Goal: Task Accomplishment & Management: Manage account settings

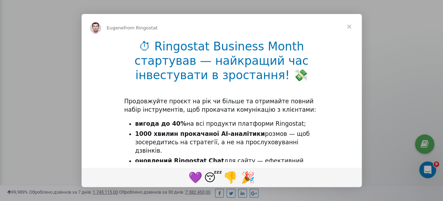
click at [348, 26] on span "Close" at bounding box center [349, 26] width 25 height 25
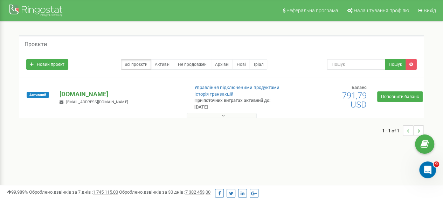
click at [142, 95] on p "[DOMAIN_NAME]" at bounding box center [121, 94] width 123 height 9
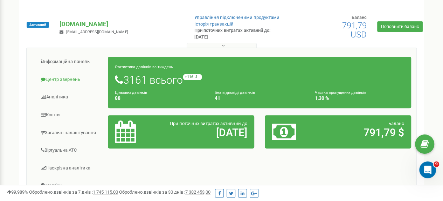
scroll to position [105, 0]
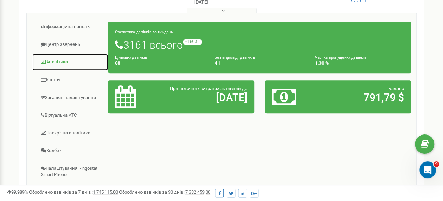
click at [63, 59] on link "Аналiтика" at bounding box center [70, 62] width 76 height 17
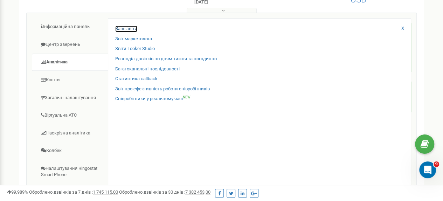
click at [130, 27] on link "Ваші звіти" at bounding box center [126, 29] width 22 height 7
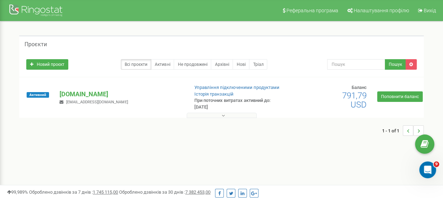
click at [221, 115] on button at bounding box center [222, 115] width 70 height 5
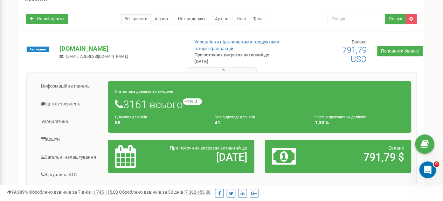
scroll to position [105, 0]
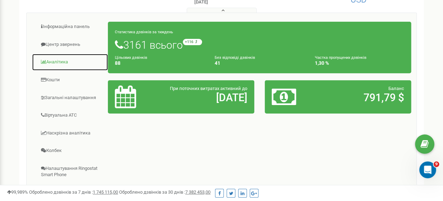
click at [66, 60] on link "Аналiтика" at bounding box center [70, 62] width 76 height 17
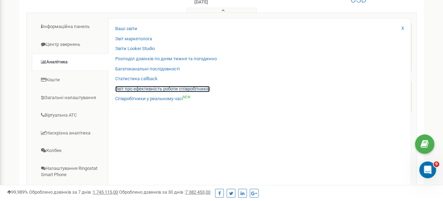
click at [150, 88] on link "Звіт про ефективність роботи співробітників" at bounding box center [162, 89] width 95 height 7
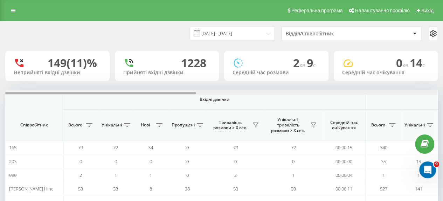
drag, startPoint x: 193, startPoint y: 96, endPoint x: 146, endPoint y: 87, distance: 47.9
click at [146, 87] on div "22.08.2025 - 22.09.2025 Відділ/Співробітник 149 (11)% Неприйняті вхідні дзвінки…" at bounding box center [221, 160] width 433 height 278
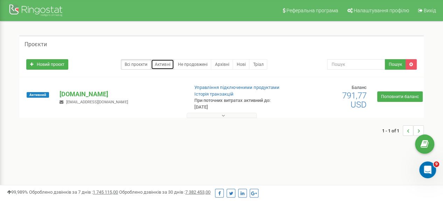
click at [163, 64] on link "Активні" at bounding box center [162, 64] width 23 height 11
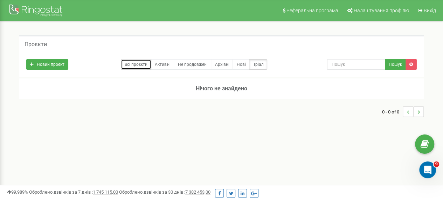
click at [136, 60] on link "Всі проєкти" at bounding box center [136, 64] width 30 height 11
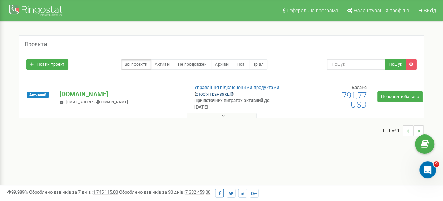
click at [220, 93] on link "Історія транзакцій" at bounding box center [213, 93] width 39 height 5
click at [83, 95] on p "[DOMAIN_NAME]" at bounding box center [121, 94] width 123 height 9
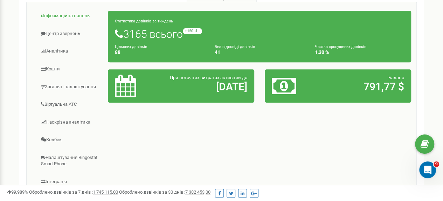
scroll to position [105, 0]
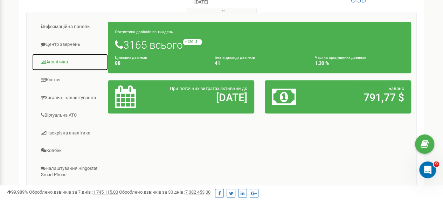
click at [67, 59] on link "Аналiтика" at bounding box center [70, 62] width 76 height 17
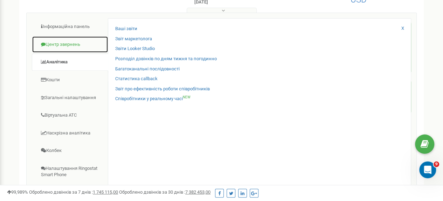
click at [54, 42] on link "Центр звернень" at bounding box center [70, 44] width 76 height 17
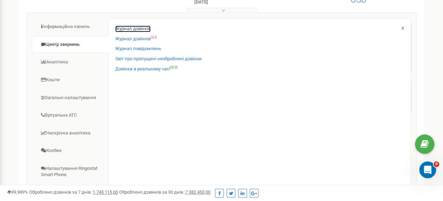
click at [143, 28] on link "Журнал дзвінків" at bounding box center [132, 29] width 35 height 7
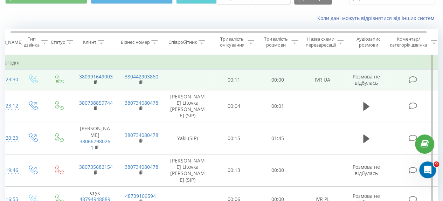
scroll to position [0, 16]
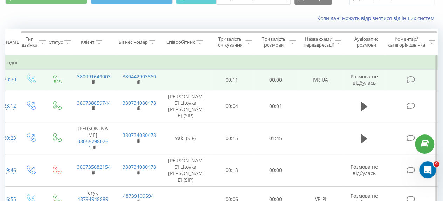
click at [411, 75] on td at bounding box center [411, 80] width 53 height 20
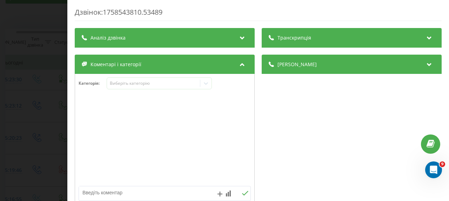
click at [427, 42] on div "Транскрипція" at bounding box center [351, 38] width 180 height 20
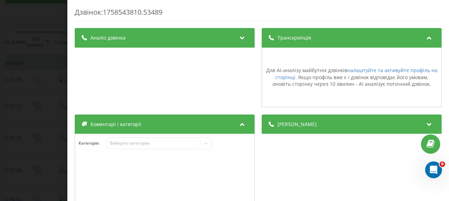
click at [234, 38] on div "Аналіз дзвінка" at bounding box center [165, 38] width 180 height 20
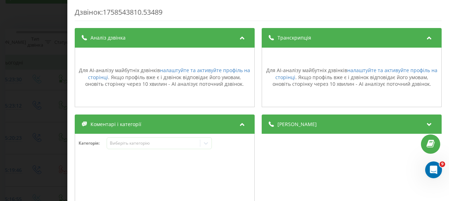
click at [47, 64] on div "Дзвінок : 1758543810.53489 Транскрипція Для AI-аналізу майбутніх дзвінків налаш…" at bounding box center [224, 100] width 449 height 201
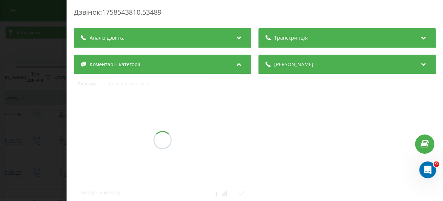
scroll to position [35, 0]
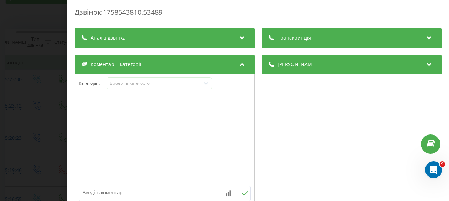
click at [51, 84] on div "Дзвінок : 1758543810.53489 Транскрипція Для AI-аналізу майбутніх дзвінків налаш…" at bounding box center [224, 100] width 449 height 201
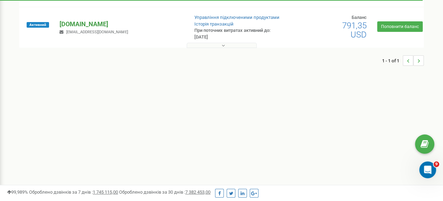
click at [101, 24] on p "[DOMAIN_NAME]" at bounding box center [121, 24] width 123 height 9
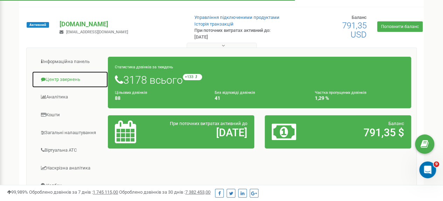
click at [67, 82] on link "Центр звернень" at bounding box center [70, 79] width 76 height 17
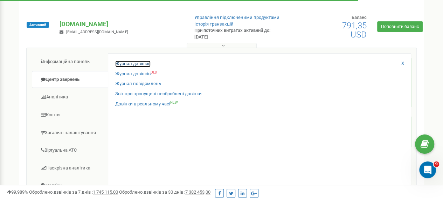
click at [142, 63] on link "Журнал дзвінків" at bounding box center [132, 64] width 35 height 7
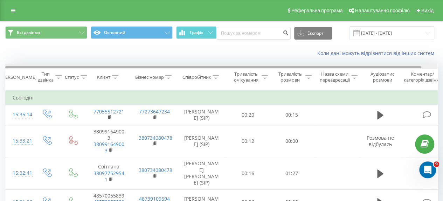
drag, startPoint x: 274, startPoint y: 67, endPoint x: 211, endPoint y: 65, distance: 63.5
click at [211, 65] on div at bounding box center [221, 66] width 432 height 5
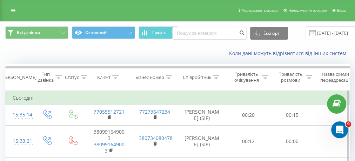
scroll to position [28, 0]
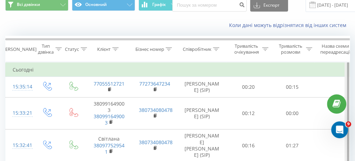
drag, startPoint x: 348, startPoint y: 87, endPoint x: 342, endPoint y: 75, distance: 13.5
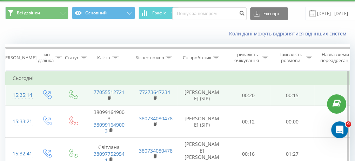
scroll to position [0, 0]
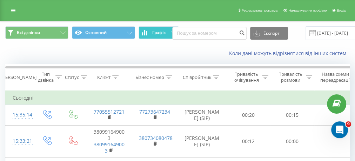
click at [159, 32] on span "Графік" at bounding box center [159, 32] width 14 height 5
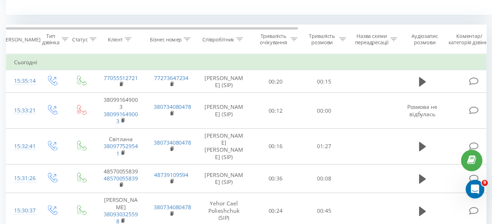
scroll to position [280, 0]
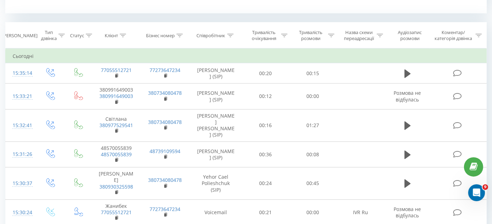
drag, startPoint x: 205, startPoint y: 33, endPoint x: 274, endPoint y: 30, distance: 68.7
click at [280, 29] on div "Дата дзвінка Тип дзвінка Статус Клієнт Бізнес номер Співробітник Тривалість очі…" at bounding box center [246, 35] width 482 height 26
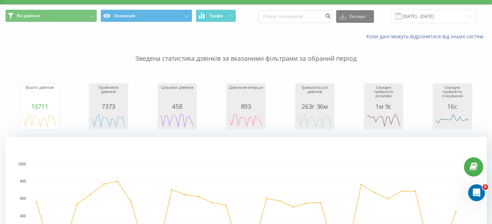
scroll to position [0, 0]
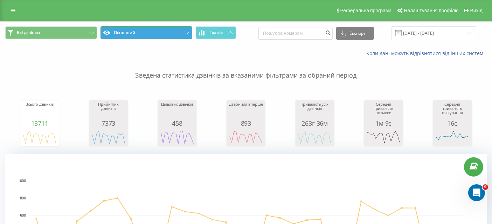
click at [184, 31] on button "Основний" at bounding box center [147, 32] width 92 height 13
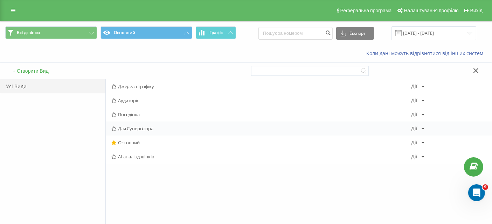
click at [128, 128] on span "Для Супервізора" at bounding box center [261, 128] width 300 height 5
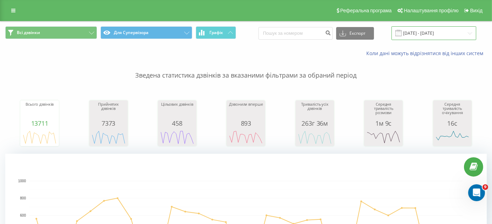
click at [422, 32] on input "22.08.2025 - 22.09.2025" at bounding box center [434, 33] width 85 height 14
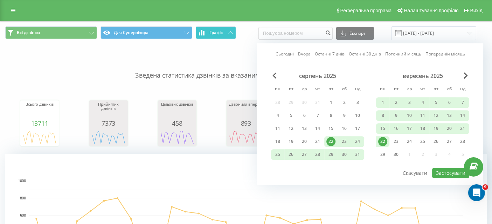
click at [217, 33] on span "Графік" at bounding box center [217, 32] width 14 height 5
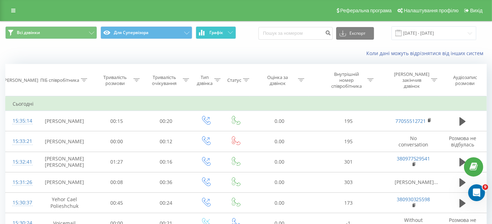
click at [217, 34] on span "Графік" at bounding box center [217, 32] width 14 height 5
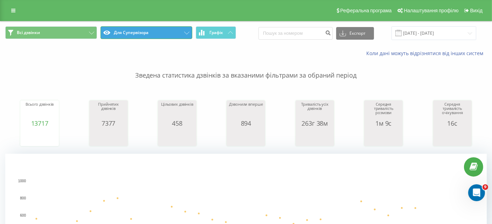
click at [177, 32] on button "Для Супервізора" at bounding box center [147, 32] width 92 height 13
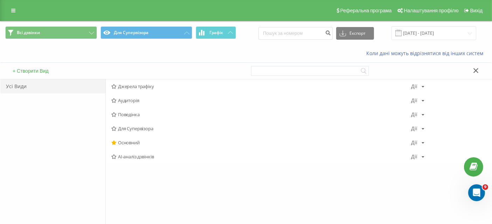
drag, startPoint x: 146, startPoint y: 154, endPoint x: 154, endPoint y: 146, distance: 10.7
click at [146, 154] on span "AI-аналіз дзвінків" at bounding box center [261, 156] width 300 height 5
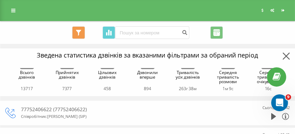
click at [286, 57] on icon at bounding box center [286, 56] width 7 height 7
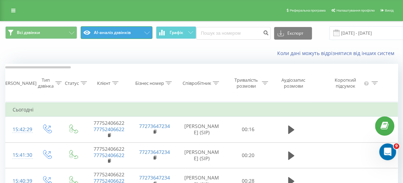
click at [144, 31] on button "AI-аналіз дзвінків" at bounding box center [117, 32] width 72 height 13
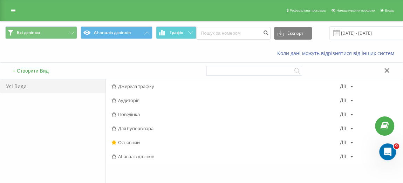
click at [139, 128] on span "Для Супервізора" at bounding box center [225, 128] width 228 height 5
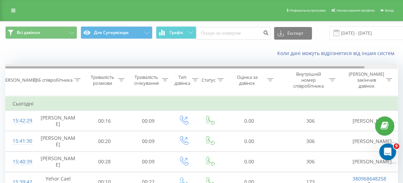
drag, startPoint x: 348, startPoint y: 67, endPoint x: 258, endPoint y: 54, distance: 91.0
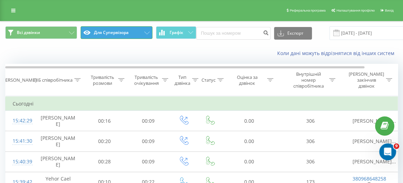
click at [137, 32] on button "Для Супервізора" at bounding box center [117, 32] width 72 height 13
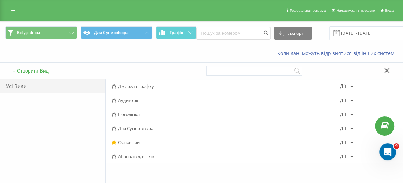
click at [133, 141] on span "Основний" at bounding box center [225, 142] width 228 height 5
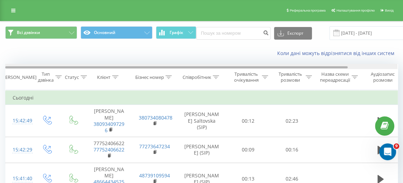
drag, startPoint x: 205, startPoint y: 67, endPoint x: 130, endPoint y: 51, distance: 76.6
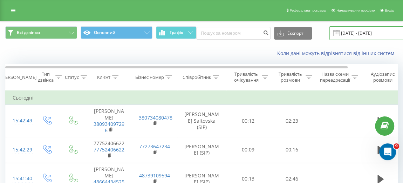
click at [350, 35] on input "22.08.2025 - 22.09.2025" at bounding box center [371, 33] width 85 height 14
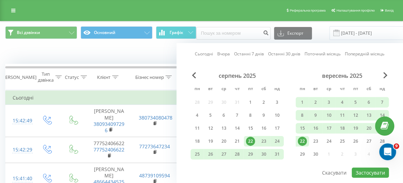
click at [282, 53] on link "Останні 30 днів" at bounding box center [284, 53] width 32 height 7
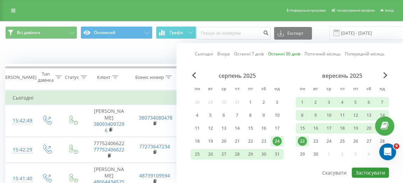
click at [373, 169] on button "Застосувати" at bounding box center [370, 173] width 37 height 10
type input "24.08.2025 - 22.09.2025"
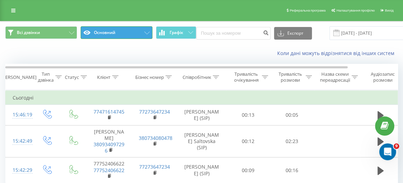
click at [140, 31] on button "Основний" at bounding box center [117, 32] width 72 height 13
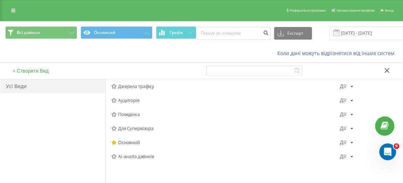
drag, startPoint x: 135, startPoint y: 127, endPoint x: 157, endPoint y: 107, distance: 29.3
click at [135, 126] on span "Для Супервізора" at bounding box center [225, 128] width 228 height 5
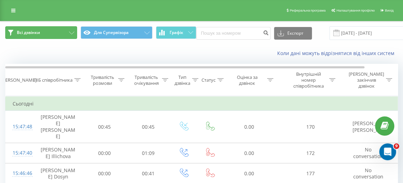
click at [57, 30] on button "Всі дзвінки" at bounding box center [41, 32] width 72 height 13
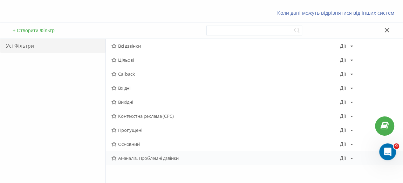
scroll to position [63, 0]
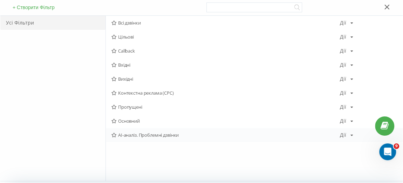
click at [156, 133] on span "AI-аналіз. Проблемні дзвінки" at bounding box center [225, 134] width 228 height 5
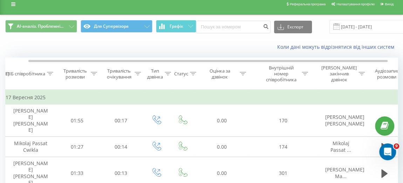
scroll to position [0, 25]
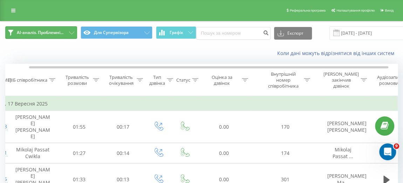
click at [62, 30] on span "AI-аналіз. Проблемні..." at bounding box center [40, 33] width 47 height 6
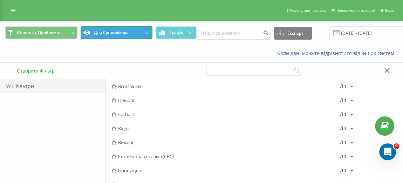
click at [115, 32] on button "Для Супервізора" at bounding box center [117, 32] width 72 height 13
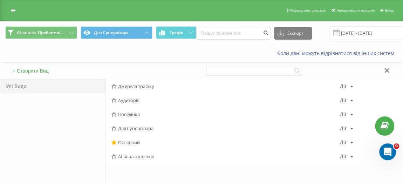
click at [122, 54] on div "Коли дані можуть відрізнятися вiд інших систем" at bounding box center [201, 53] width 402 height 17
click at [384, 71] on button at bounding box center [387, 70] width 10 height 7
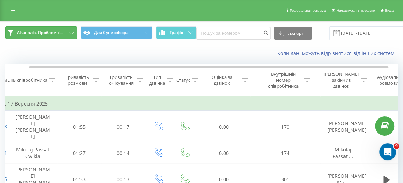
click at [64, 34] on button "AI-аналіз. Проблемні..." at bounding box center [41, 32] width 72 height 13
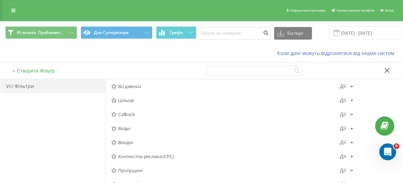
click at [130, 84] on span "Всі дзвінки" at bounding box center [225, 86] width 228 height 5
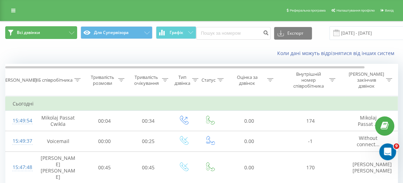
click at [66, 30] on button "Всі дзвінки" at bounding box center [41, 32] width 72 height 13
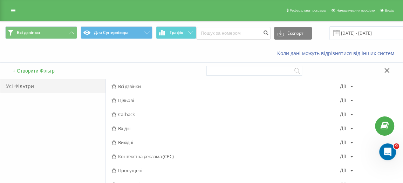
click at [122, 48] on div "Коли дані можуть відрізнятися вiд інших систем" at bounding box center [201, 53] width 402 height 17
drag, startPoint x: 386, startPoint y: 69, endPoint x: 377, endPoint y: 70, distance: 8.8
click at [385, 68] on icon at bounding box center [386, 70] width 5 height 5
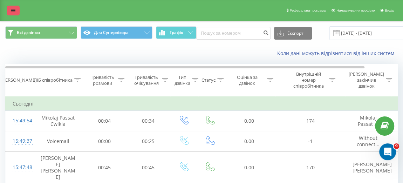
click at [18, 11] on link at bounding box center [13, 11] width 13 height 10
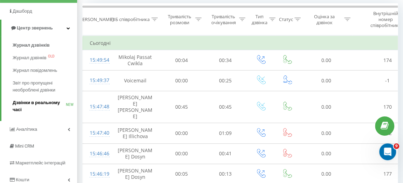
scroll to position [63, 0]
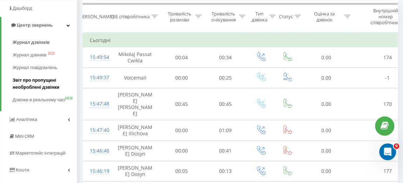
click at [48, 80] on span "Звіт про пропущені необроблені дзвінки" at bounding box center [43, 84] width 61 height 14
click at [30, 43] on span "Журнал дзвінків" at bounding box center [31, 42] width 37 height 7
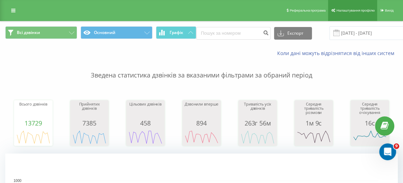
click at [349, 10] on span "Налаштування профілю" at bounding box center [355, 10] width 38 height 4
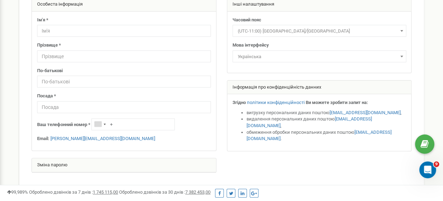
scroll to position [35, 0]
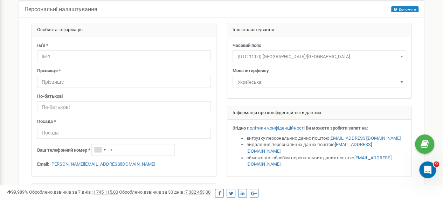
click at [305, 84] on span "Українська" at bounding box center [319, 82] width 169 height 10
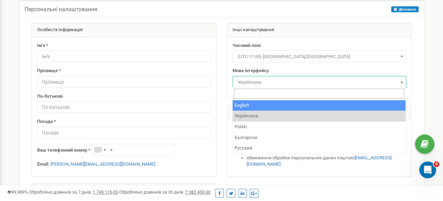
select select "eng"
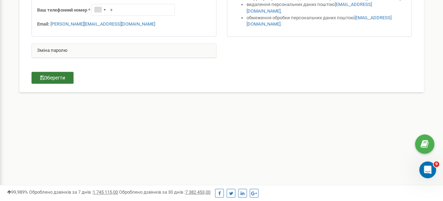
click at [68, 76] on button "Зберегти" at bounding box center [53, 78] width 42 height 12
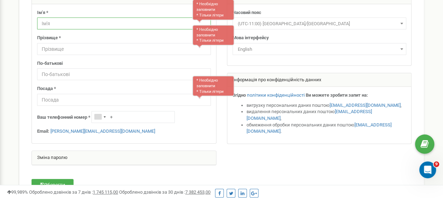
scroll to position [67, 0]
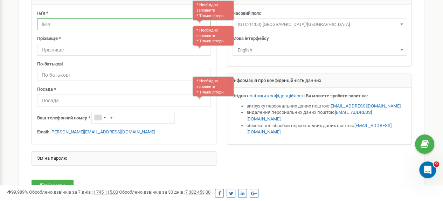
click at [77, 28] on input "text" at bounding box center [124, 24] width 174 height 12
type input "Антон Cormoran"
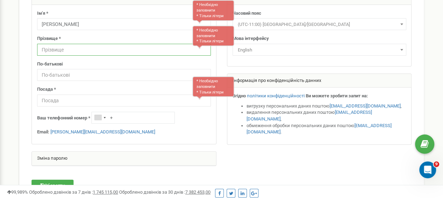
click at [88, 52] on input "text" at bounding box center [124, 50] width 174 height 12
type input "V"
type input "Мазур"
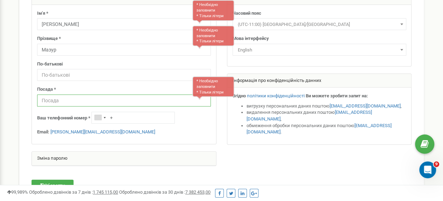
click at [87, 105] on input "text" at bounding box center [124, 101] width 174 height 12
type input "Сontent Management Specialist"
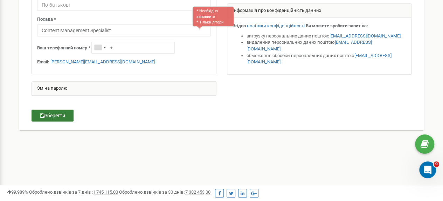
click at [70, 114] on button "Зберегти" at bounding box center [53, 116] width 42 height 12
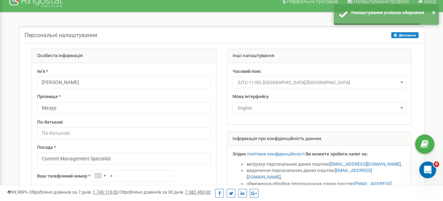
scroll to position [0, 0]
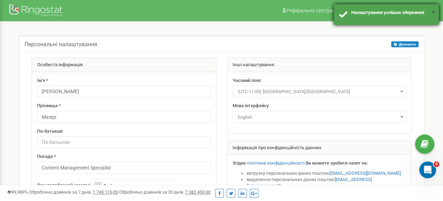
click at [435, 15] on button "×" at bounding box center [434, 12] width 4 height 10
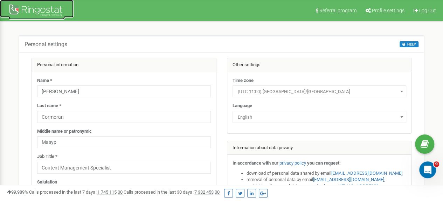
click at [40, 13] on div at bounding box center [37, 11] width 56 height 17
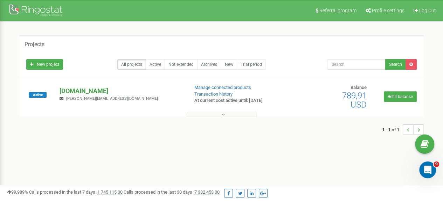
click at [118, 89] on p "[DOMAIN_NAME]" at bounding box center [121, 91] width 123 height 9
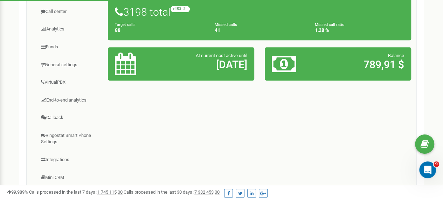
scroll to position [140, 0]
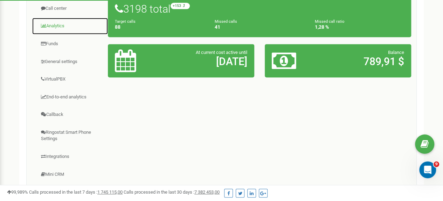
click at [51, 24] on link "Analytics" at bounding box center [70, 26] width 76 height 17
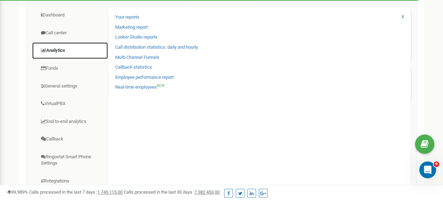
scroll to position [105, 0]
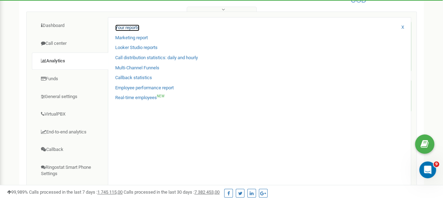
click at [126, 27] on link "Your reports" at bounding box center [127, 28] width 24 height 7
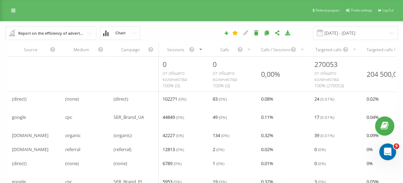
click at [84, 33] on input "text" at bounding box center [51, 33] width 90 height 13
click at [163, 30] on div "22.08.2025 - 22.09.2025" at bounding box center [277, 33] width 252 height 14
drag, startPoint x: 360, startPoint y: 11, endPoint x: 356, endPoint y: 16, distance: 6.8
click at [360, 11] on span "Profile settings" at bounding box center [361, 10] width 21 height 4
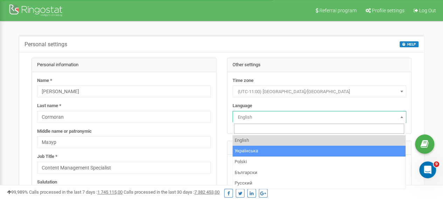
select select "ukr"
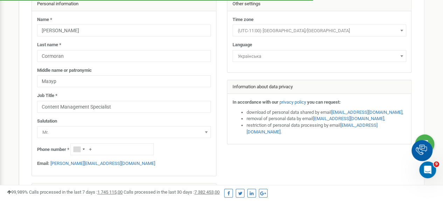
scroll to position [140, 0]
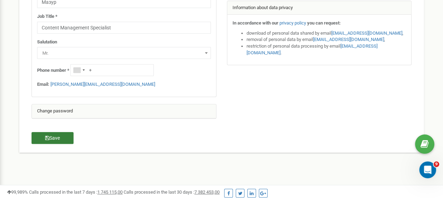
click at [68, 138] on button "Save" at bounding box center [53, 138] width 42 height 12
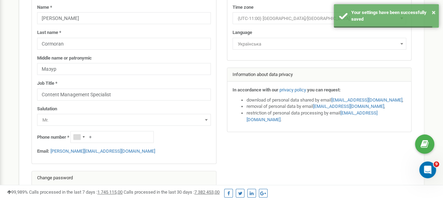
scroll to position [0, 0]
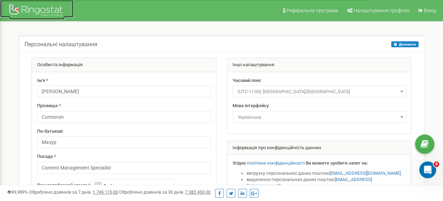
click at [53, 14] on div at bounding box center [37, 11] width 56 height 17
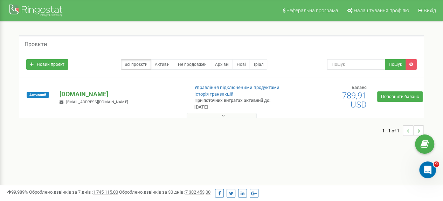
click at [111, 94] on p "[DOMAIN_NAME]" at bounding box center [121, 94] width 123 height 9
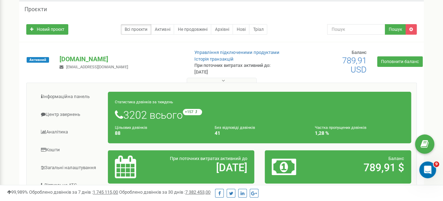
scroll to position [140, 0]
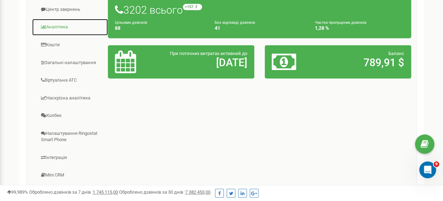
click at [63, 27] on link "Аналiтика" at bounding box center [70, 27] width 76 height 17
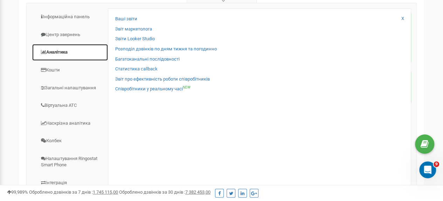
scroll to position [105, 0]
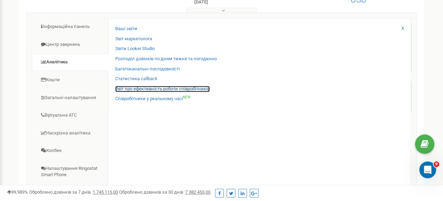
click at [166, 88] on link "Звіт про ефективність роботи співробітників" at bounding box center [162, 89] width 95 height 7
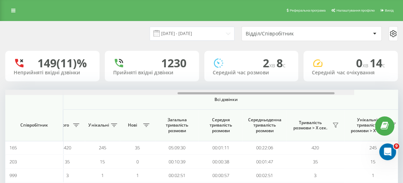
scroll to position [0, 585]
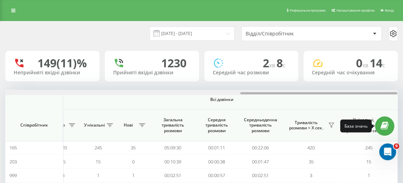
drag, startPoint x: 150, startPoint y: 93, endPoint x: 385, endPoint y: 120, distance: 236.7
click at [387, 120] on div "Реферальна програма Налаштування профілю Вихід [DATE] - [DATE] Відділ/Співробіт…" at bounding box center [201, 156] width 403 height 313
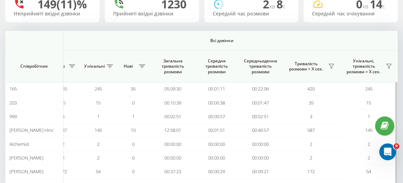
scroll to position [63, 0]
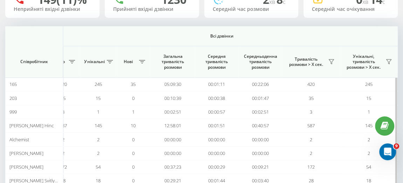
drag, startPoint x: 268, startPoint y: 30, endPoint x: 228, endPoint y: 26, distance: 40.1
click at [258, 33] on th "Всі дзвінки" at bounding box center [222, 36] width 352 height 20
drag, startPoint x: 236, startPoint y: 31, endPoint x: 260, endPoint y: 36, distance: 24.3
click at [268, 33] on th "Всі дзвінки" at bounding box center [222, 36] width 352 height 20
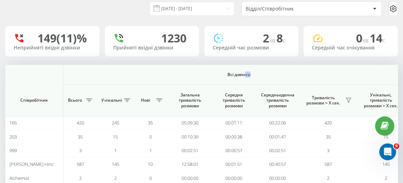
scroll to position [25, 0]
click at [315, 77] on span "Всі дзвінки" at bounding box center [238, 75] width 310 height 6
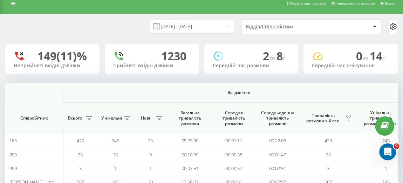
scroll to position [0, 0]
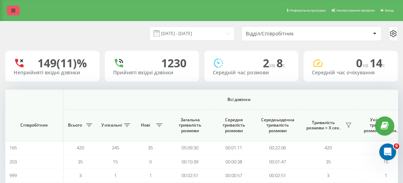
click at [12, 6] on link at bounding box center [13, 11] width 13 height 10
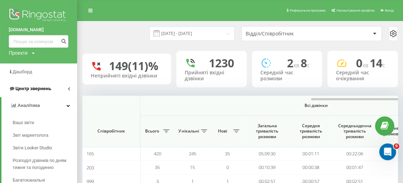
click at [67, 88] on link "Центр звернень" at bounding box center [38, 88] width 77 height 17
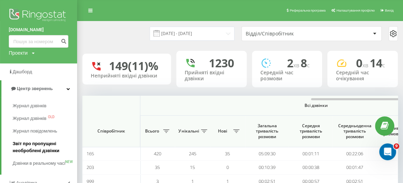
click at [42, 144] on span "Звіт про пропущені необроблені дзвінки" at bounding box center [43, 147] width 61 height 14
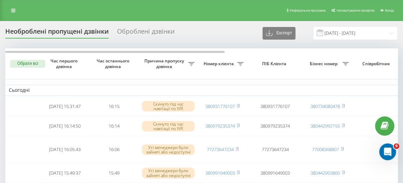
click at [150, 30] on div "Оброблені дзвінки" at bounding box center [145, 33] width 57 height 11
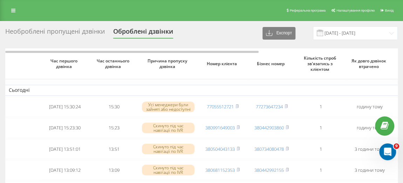
click at [88, 33] on div "Необроблені пропущені дзвінки" at bounding box center [55, 33] width 100 height 11
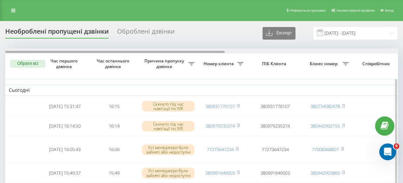
drag, startPoint x: 179, startPoint y: 52, endPoint x: 162, endPoint y: 70, distance: 25.0
drag, startPoint x: 193, startPoint y: 52, endPoint x: 150, endPoint y: 68, distance: 46.1
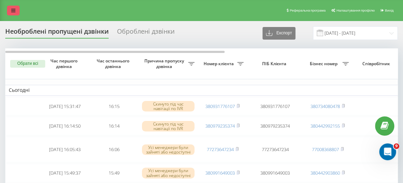
click at [9, 10] on link at bounding box center [13, 11] width 13 height 10
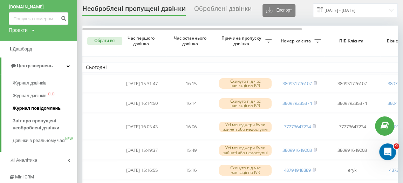
scroll to position [32, 0]
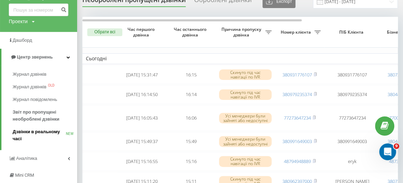
click at [50, 130] on span "Дзвінки в реальному часі" at bounding box center [39, 135] width 53 height 14
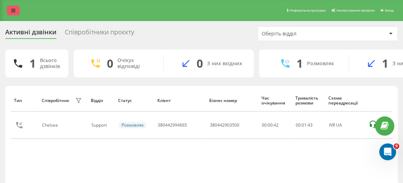
click at [18, 10] on link at bounding box center [13, 11] width 13 height 10
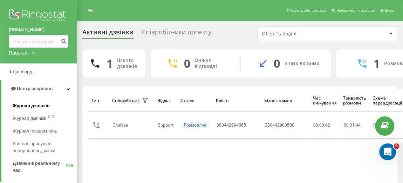
click at [42, 107] on span "Журнал дзвінків" at bounding box center [31, 105] width 37 height 7
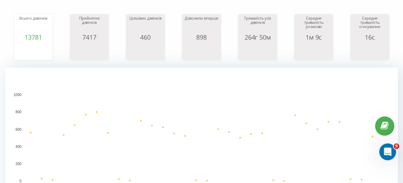
scroll to position [95, 0]
